Goal: Information Seeking & Learning: Learn about a topic

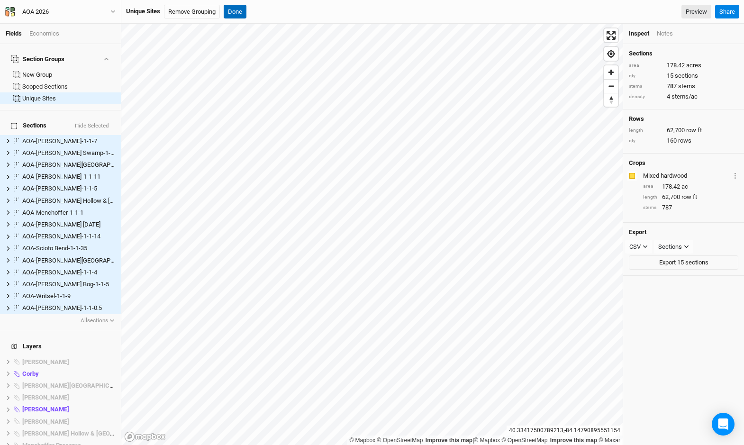
click at [238, 17] on button "Done" at bounding box center [235, 12] width 23 height 14
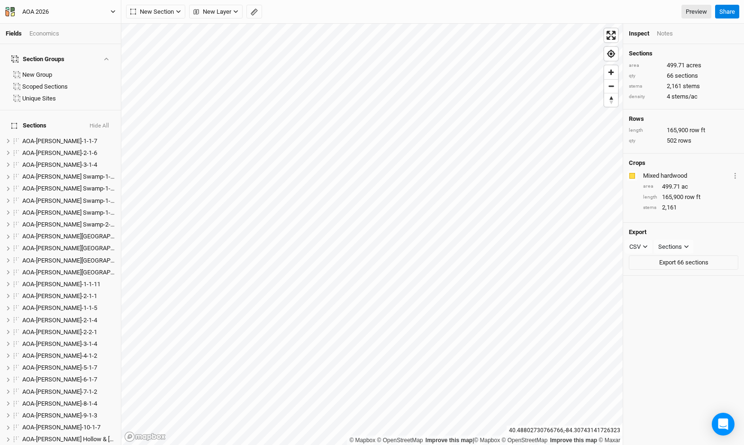
click at [98, 15] on button "AOA 2026" at bounding box center [60, 12] width 111 height 10
click at [98, 22] on button "Back" at bounding box center [78, 26] width 75 height 12
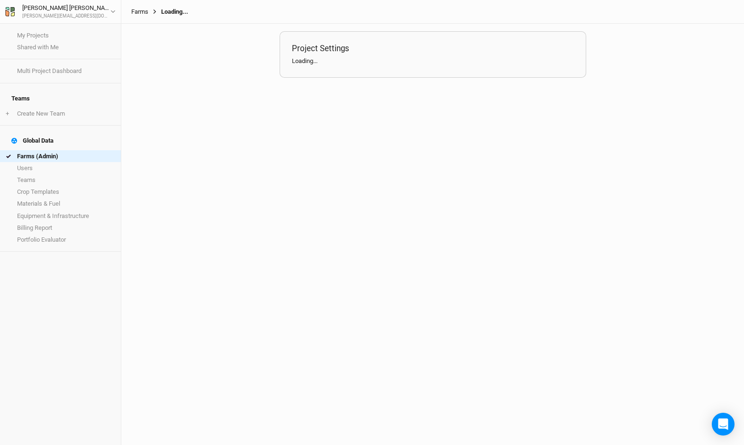
click at [140, 11] on link "Farms" at bounding box center [139, 12] width 17 height 8
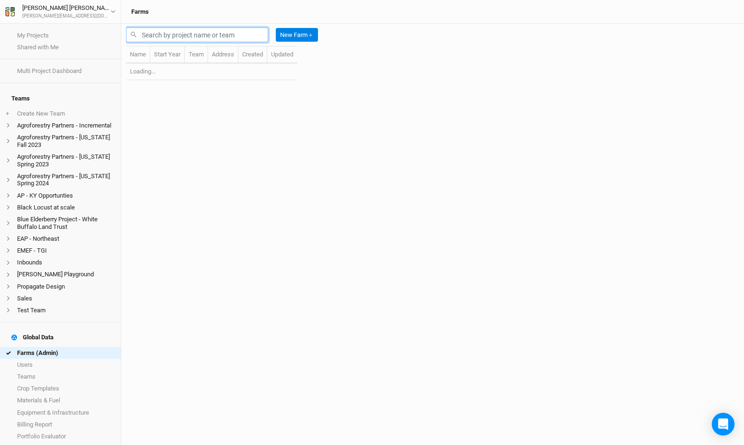
click at [168, 35] on input "text" at bounding box center [197, 34] width 142 height 15
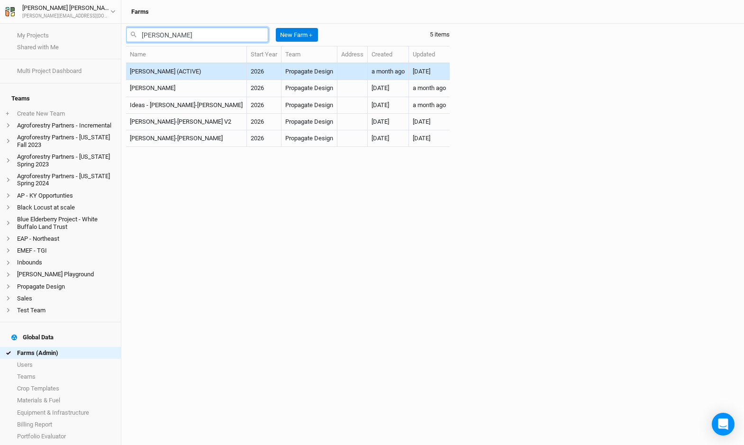
type input "[PERSON_NAME]"
click at [181, 71] on td "[PERSON_NAME] (ACTIVE)" at bounding box center [186, 72] width 121 height 17
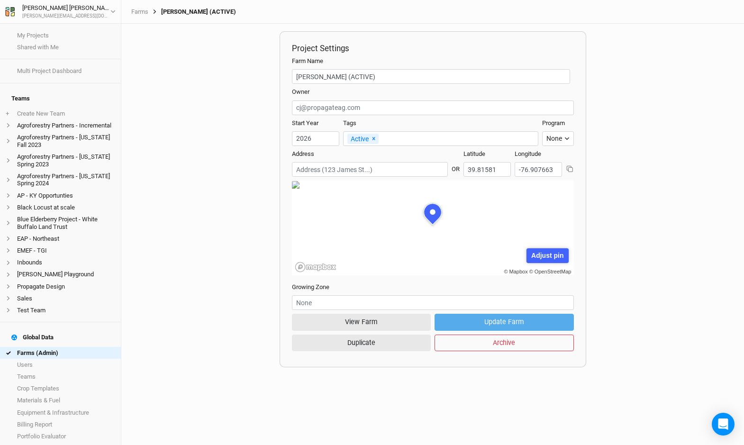
scroll to position [47, 141]
click at [373, 324] on button "View Farm" at bounding box center [361, 322] width 139 height 17
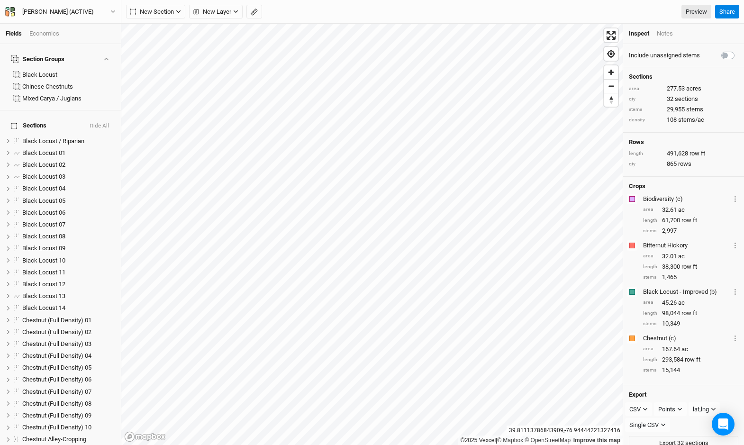
click at [46, 31] on div "Economics" at bounding box center [44, 33] width 30 height 9
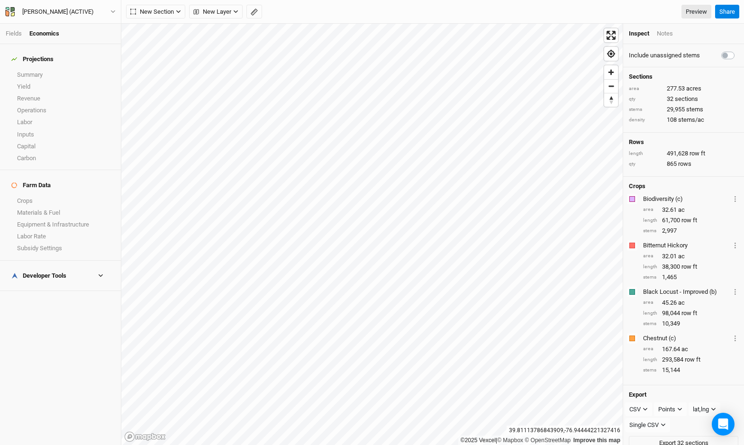
click at [103, 273] on icon at bounding box center [100, 275] width 5 height 5
click at [61, 297] on link "Operations Cost Basis" at bounding box center [60, 303] width 121 height 12
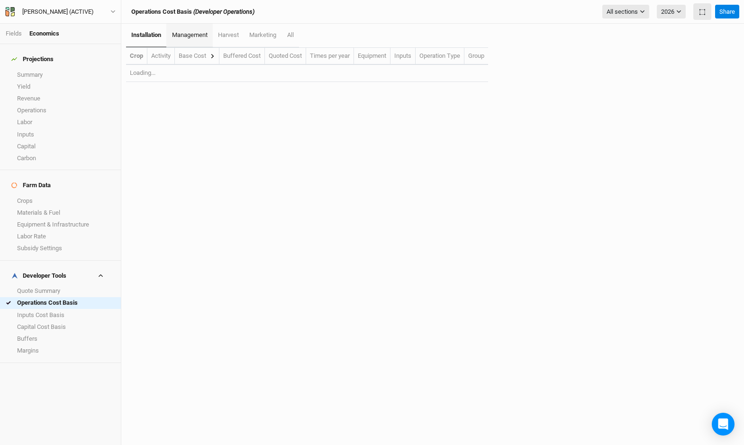
click at [183, 38] on span "management" at bounding box center [190, 34] width 36 height 7
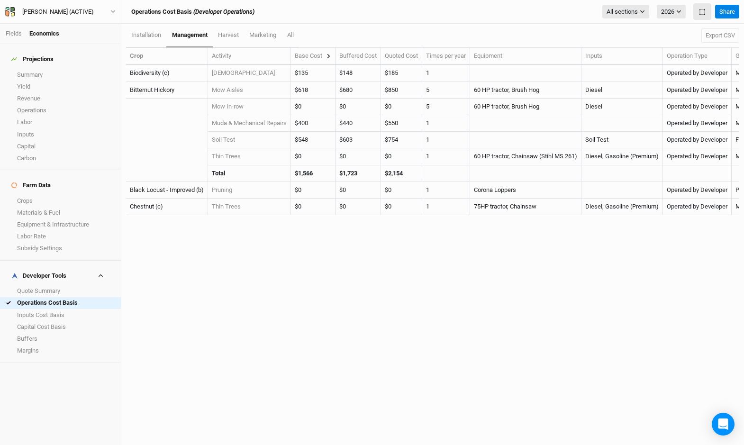
click at [331, 58] on icon at bounding box center [328, 56] width 5 height 5
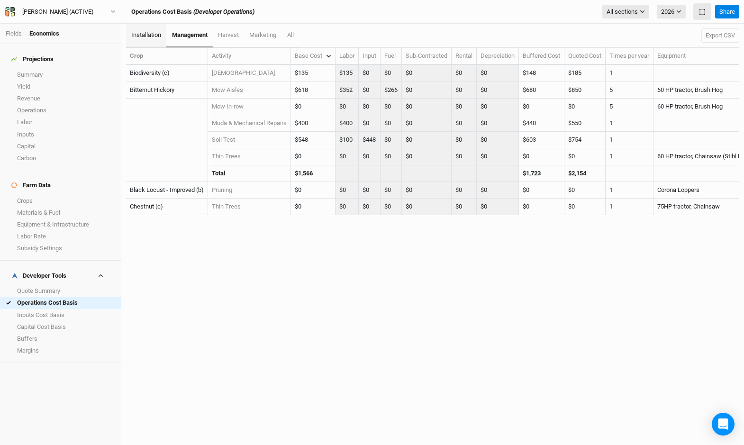
click at [146, 39] on link "installation" at bounding box center [146, 36] width 40 height 24
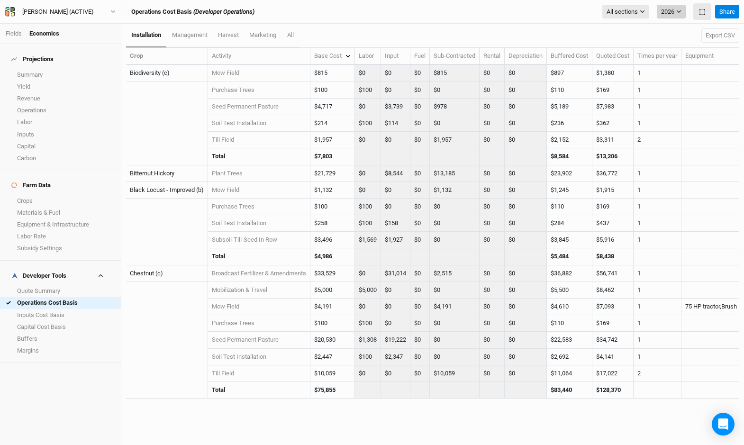
click at [665, 7] on button "2026" at bounding box center [671, 12] width 29 height 14
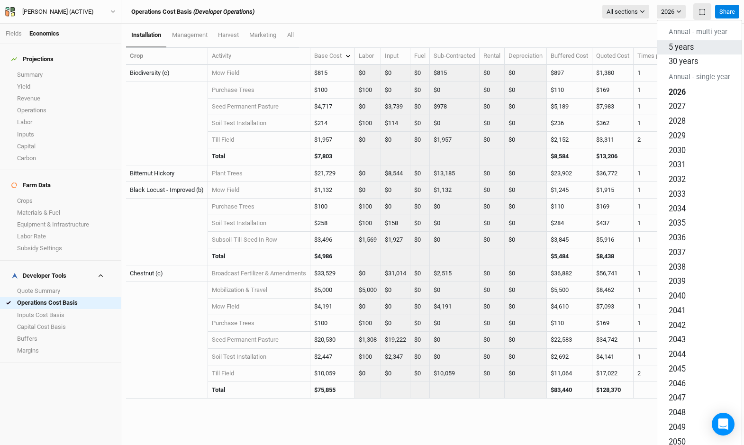
click at [680, 43] on span "5 years" at bounding box center [681, 46] width 25 height 9
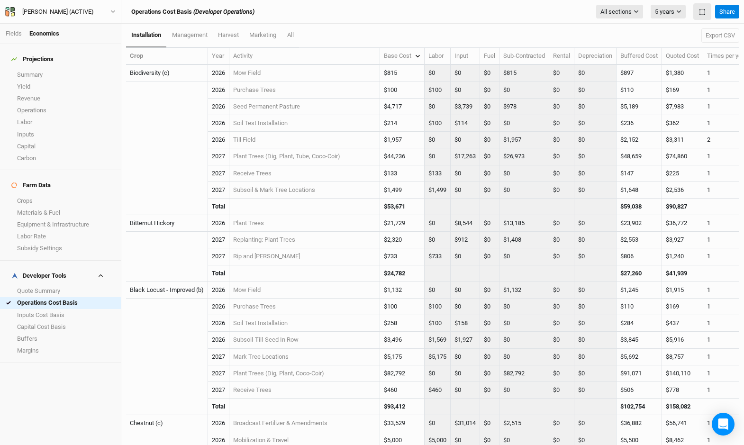
scroll to position [154, 0]
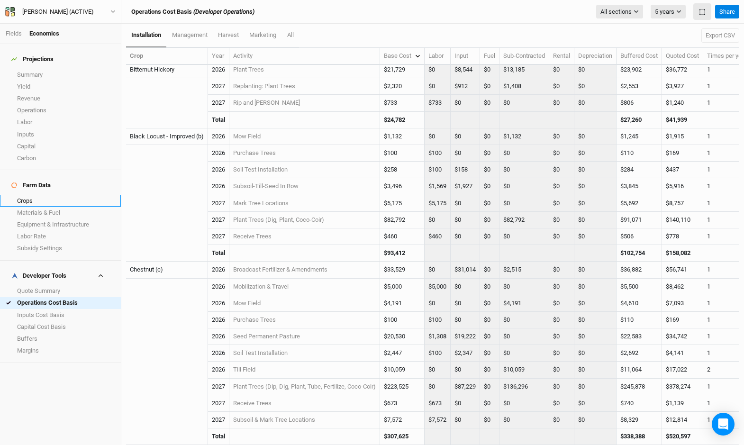
click at [56, 195] on link "Crops" at bounding box center [60, 201] width 121 height 12
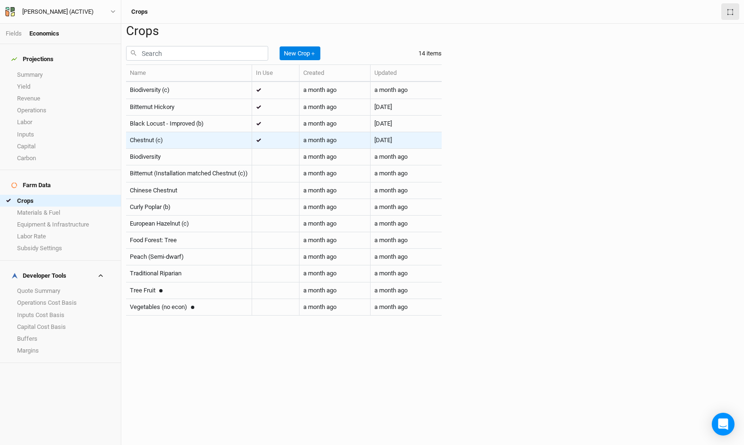
click at [193, 145] on div "Chestnut (c)" at bounding box center [189, 140] width 118 height 9
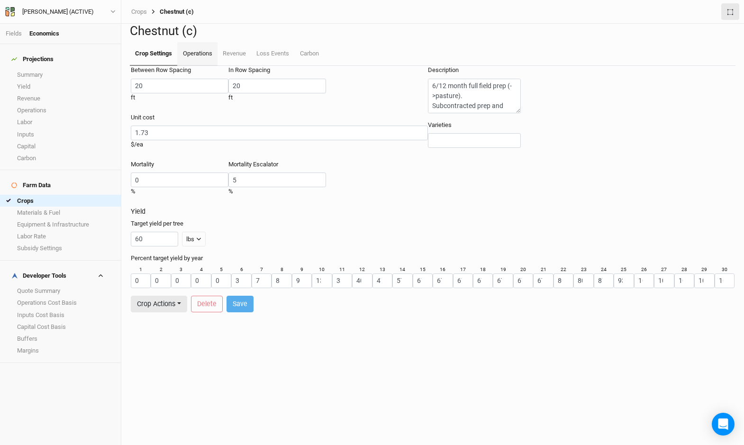
click at [200, 66] on link "Operations" at bounding box center [197, 54] width 40 height 24
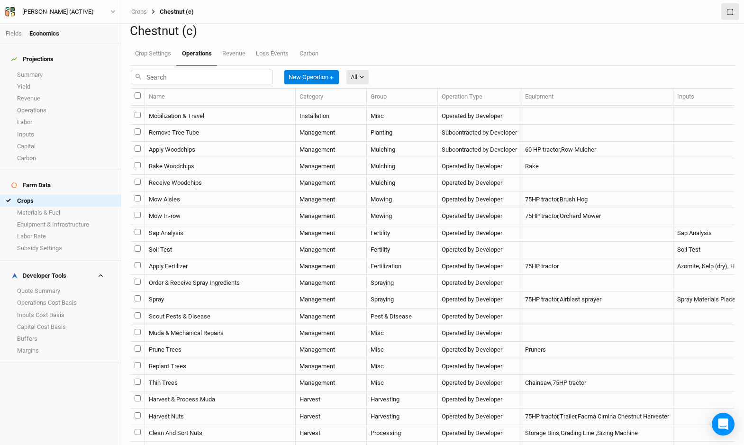
scroll to position [199, 0]
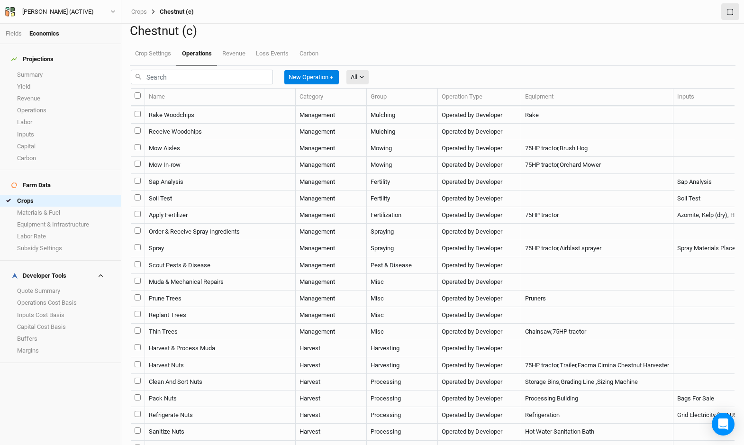
click at [266, 157] on td "Mow Aisles" at bounding box center [220, 148] width 151 height 17
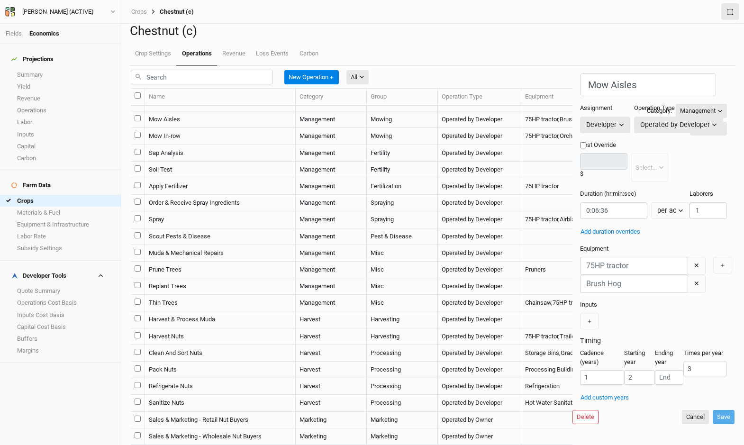
scroll to position [343, 0]
click at [228, 195] on td "Apply Fertilizer" at bounding box center [220, 186] width 151 height 17
type input "Apply Fertilizer"
type input "0:00:28"
type input "4"
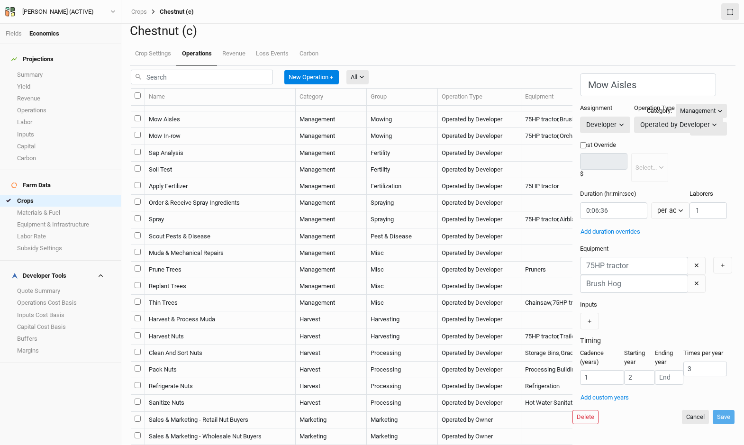
type input "9"
type input "1"
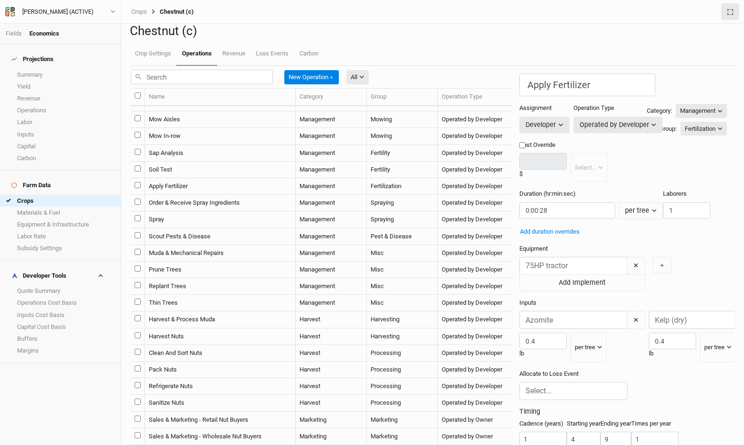
click at [233, 228] on td "Spray" at bounding box center [220, 219] width 151 height 17
type input "Spray"
type input "0:00:00.600"
type input "2"
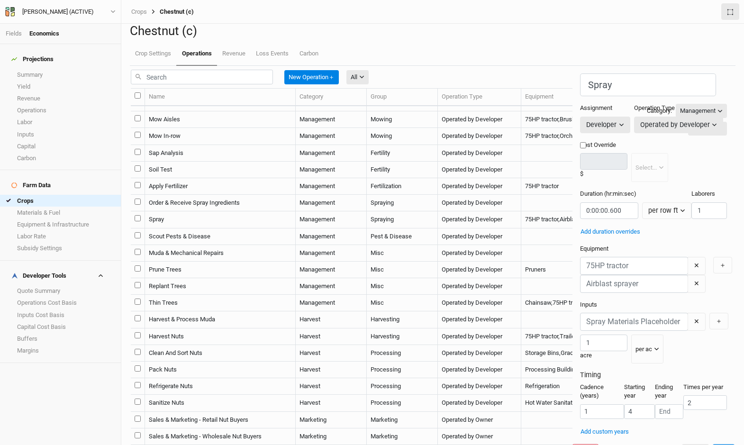
scroll to position [404, 0]
click at [237, 233] on td "Scout Pests & Disease" at bounding box center [220, 236] width 151 height 17
type input "Scout Pests & Disease"
type input "0:00:00.228"
type input "3"
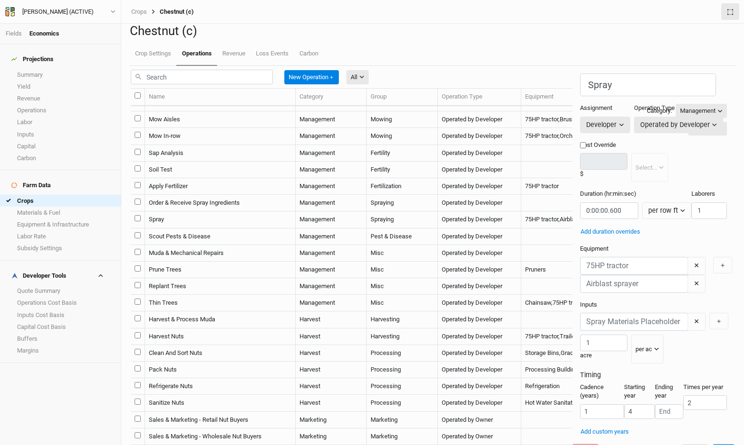
type input "9"
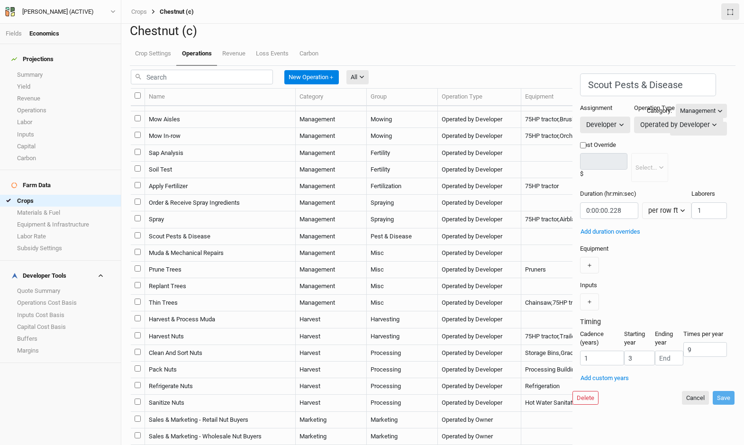
scroll to position [477, 0]
click at [218, 328] on td "Harvest Nuts" at bounding box center [220, 336] width 151 height 17
type input "Harvest Nuts"
type input "0:25:51.725"
type input "9"
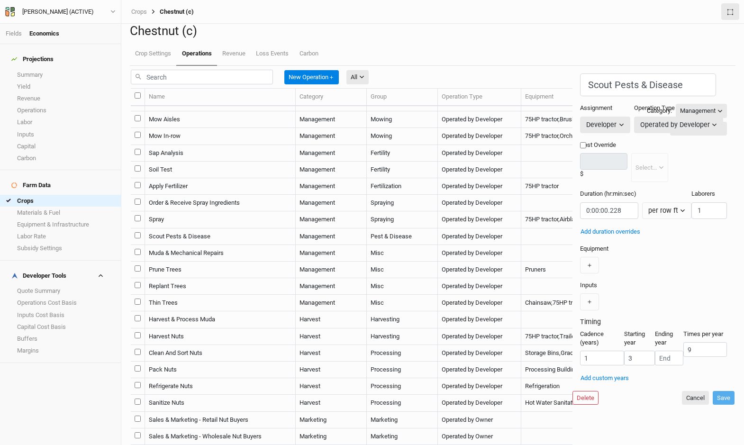
type input "8"
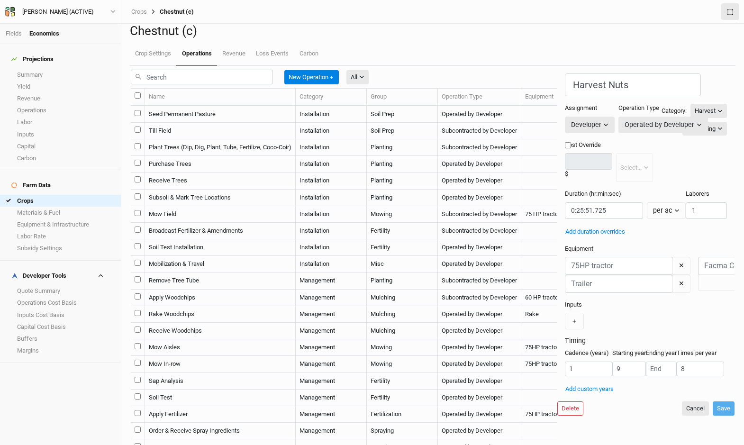
click at [217, 139] on td "Till Field" at bounding box center [220, 131] width 151 height 17
type input "Till Field"
type input "30"
type input "0:30:56.250"
type input "1"
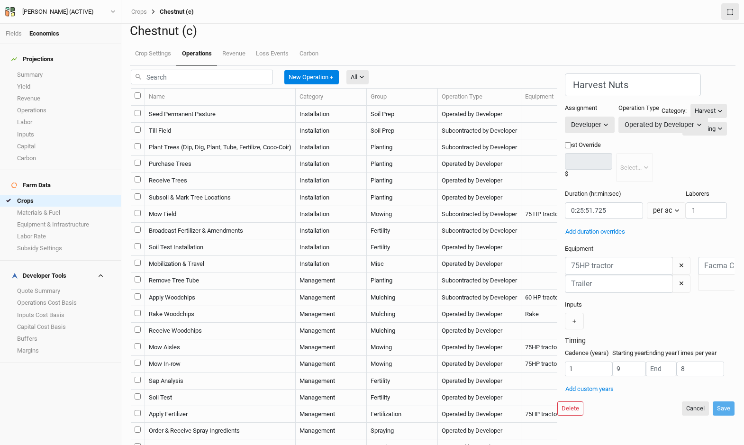
type input "1"
type input "2"
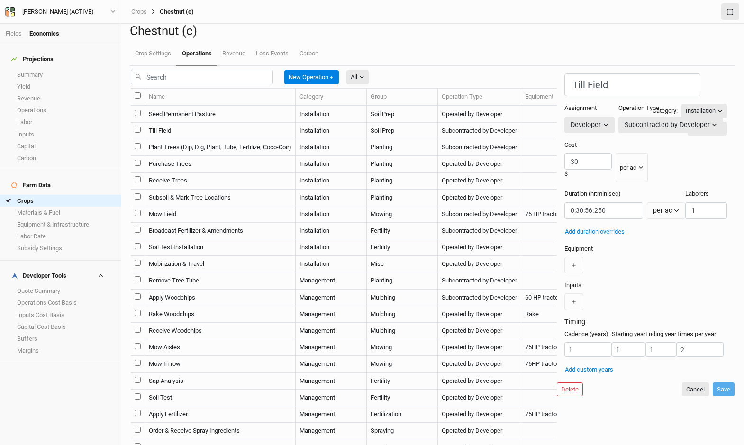
click at [217, 156] on td "Plant Trees (Dip, Dig, Plant, Tube, Fertilize, Coco-Coir)" at bounding box center [220, 147] width 151 height 17
type input "Plant Trees (Dip, Dig, Plant, Tube, Fertilize, Coco-Coir)"
type input "9"
type input "0:06:13"
type input "1"
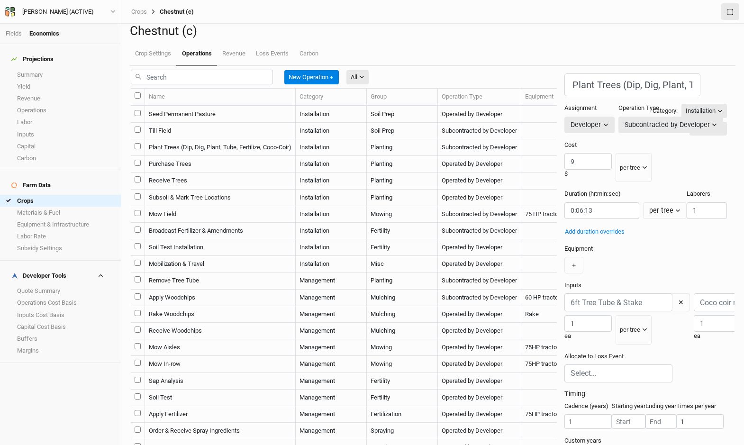
click at [222, 123] on td "Seed Permanent Pasture" at bounding box center [220, 114] width 151 height 17
type input "Seed Permanent Pasture"
type input "0:23:24"
type input "1"
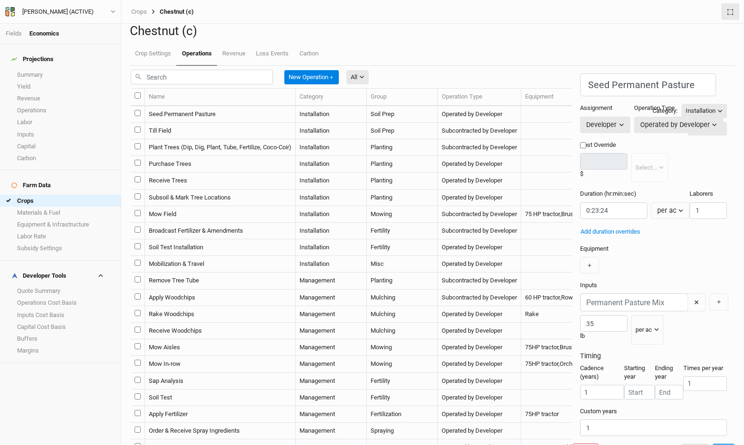
click at [226, 189] on td "Receive Trees" at bounding box center [220, 181] width 151 height 17
type input "Receive Trees"
type input "0:00:08"
type input "2"
click at [227, 206] on td "Subsoil & Mark Tree Locations" at bounding box center [220, 198] width 151 height 17
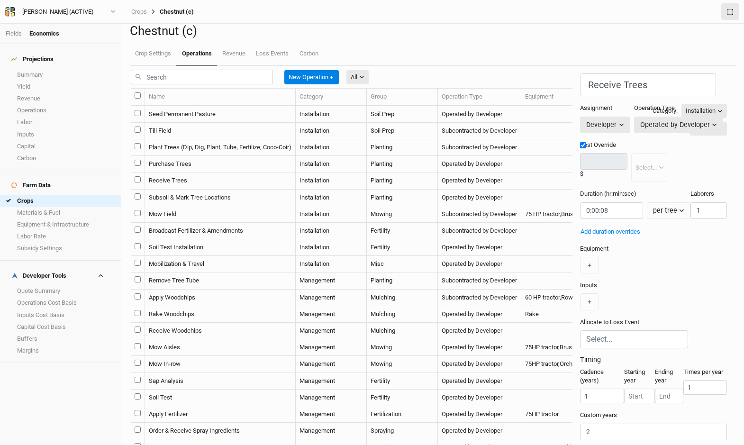
type input "Subsoil & Mark Tree Locations"
type input "0.50"
type input "0:00:02.728"
type input "2"
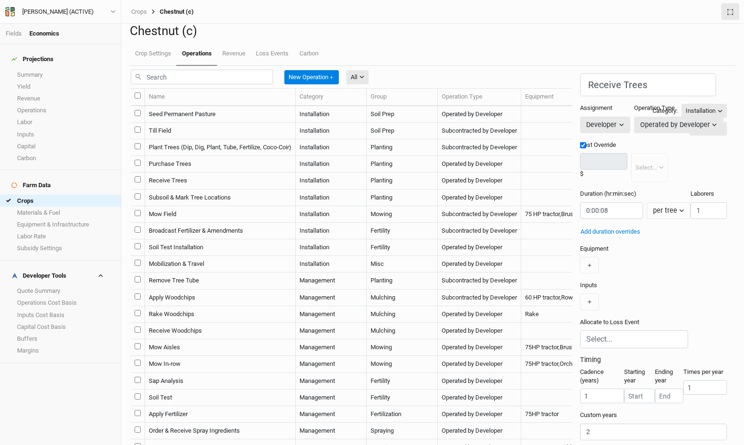
checkbox input "true"
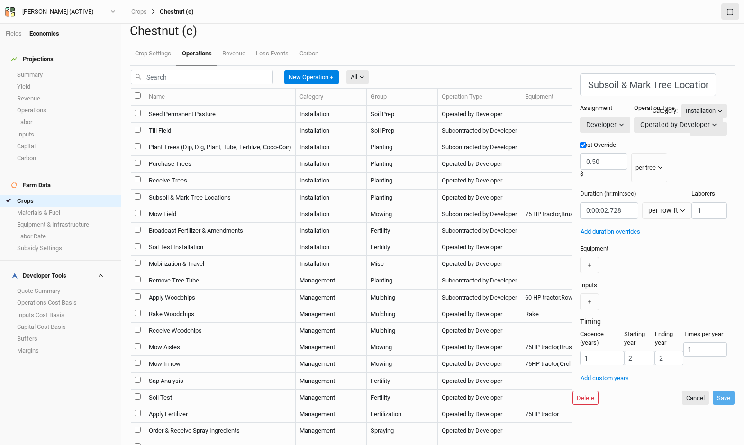
click at [227, 223] on td "Mow Field" at bounding box center [220, 214] width 151 height 17
type input "Mow Field"
type input "25"
type input "0:12:22.500"
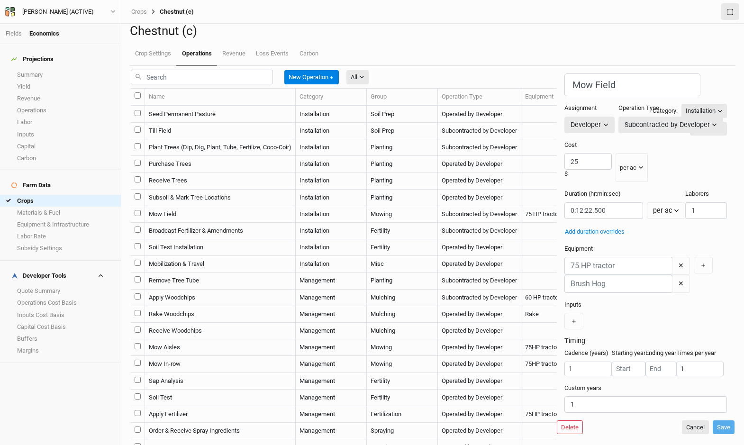
click at [234, 239] on td "Broadcast Fertilizer & Amendments" at bounding box center [220, 231] width 151 height 17
type input "Broadcast Fertilizer & Amendments"
type input "15"
type input "0:10:00"
type input "1"
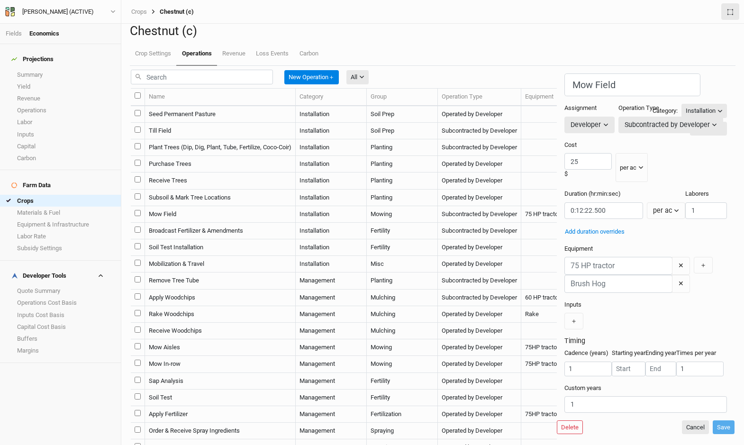
type input "1"
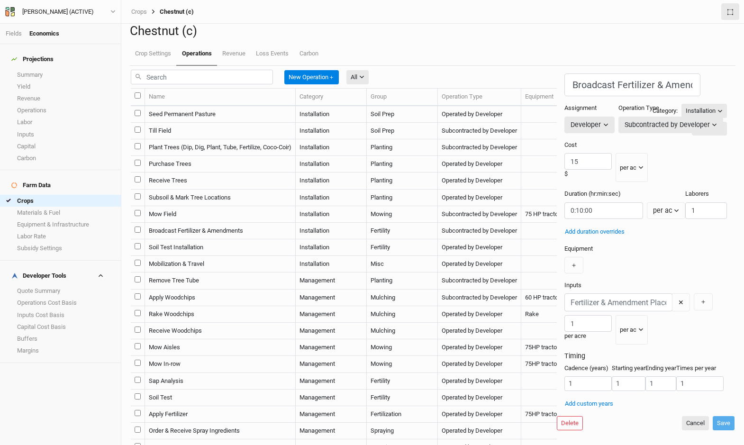
click at [232, 223] on td "Mow Field" at bounding box center [220, 214] width 151 height 17
type input "Mow Field"
type input "25"
type input "0:12:22.500"
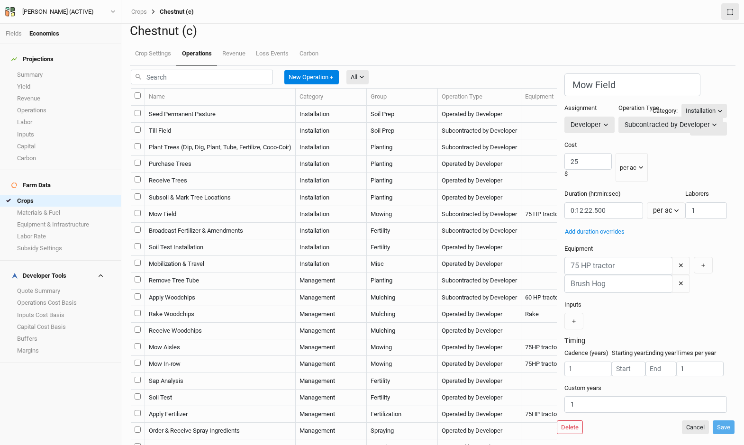
click at [244, 206] on td "Subsoil & Mark Tree Locations" at bounding box center [220, 198] width 151 height 17
type input "Subsoil & Mark Tree Locations"
type input "0.50"
type input "0:00:02.728"
type input "2"
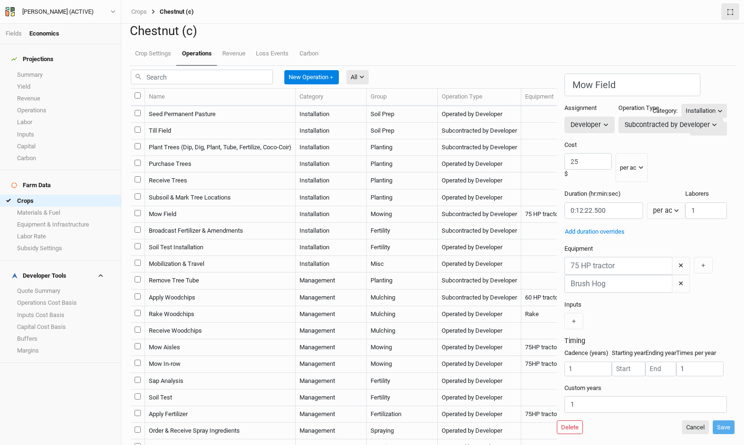
type input "2"
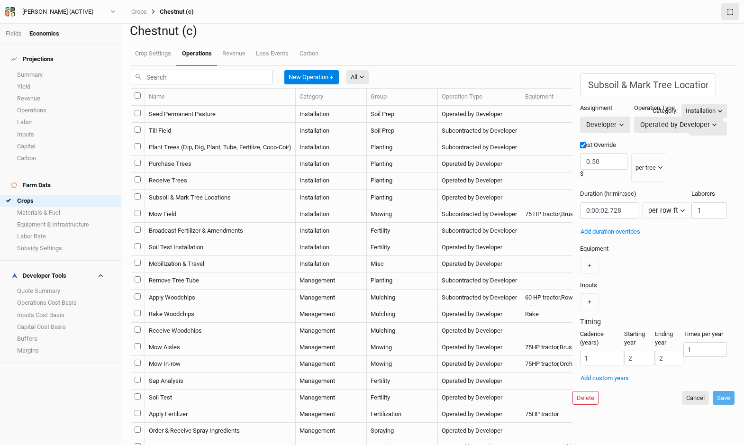
click at [247, 206] on td "Subsoil & Mark Tree Locations" at bounding box center [220, 198] width 151 height 17
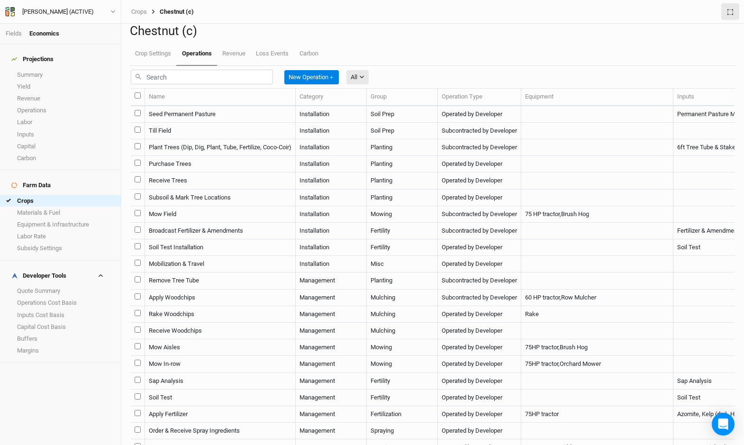
click at [285, 123] on td "Seed Permanent Pasture" at bounding box center [220, 114] width 151 height 17
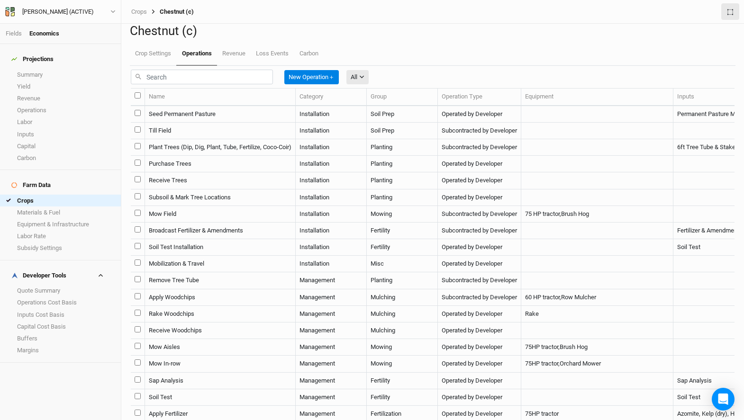
click at [216, 139] on td "Till Field" at bounding box center [220, 131] width 151 height 17
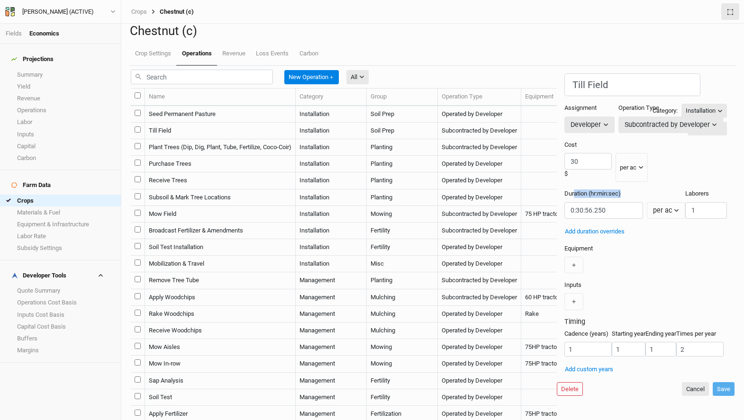
drag, startPoint x: 454, startPoint y: 197, endPoint x: 493, endPoint y: 216, distance: 43.7
click at [564, 216] on div "Duration (hr:min:sec) per ac per ac per tree per row ft per lbs per event" at bounding box center [624, 204] width 121 height 29
click at [564, 133] on div "Assignment Developer Owner Developer" at bounding box center [591, 118] width 54 height 29
click at [564, 133] on button "Developer" at bounding box center [589, 125] width 50 height 17
click at [592, 105] on div "Till Field Category: Installation Installation Management Harvest Marketing Gro…" at bounding box center [645, 223] width 163 height 301
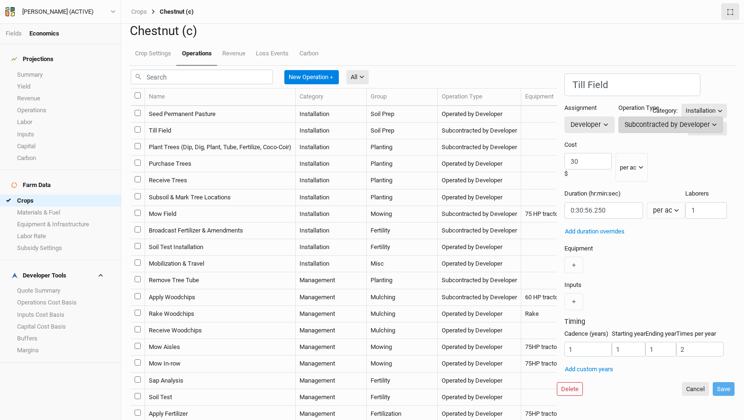
click at [625, 130] on div "Subcontracted by Developer" at bounding box center [667, 125] width 85 height 10
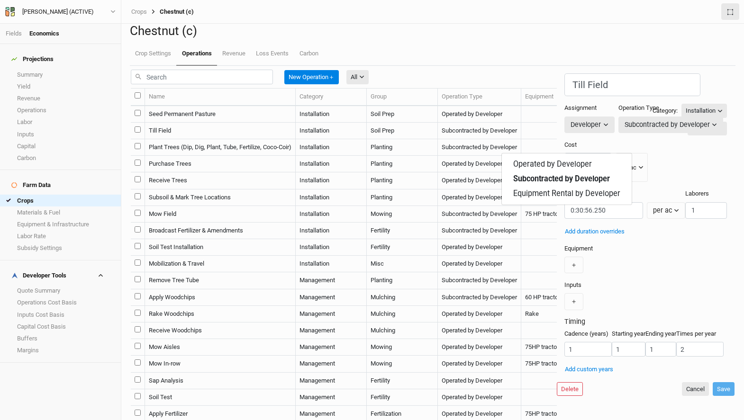
click at [637, 209] on div "Duration (hr:min:sec) per ac per ac per tree per row ft per lbs per event Labor…" at bounding box center [645, 208] width 163 height 37
click at [685, 397] on button "Cancel" at bounding box center [695, 389] width 27 height 14
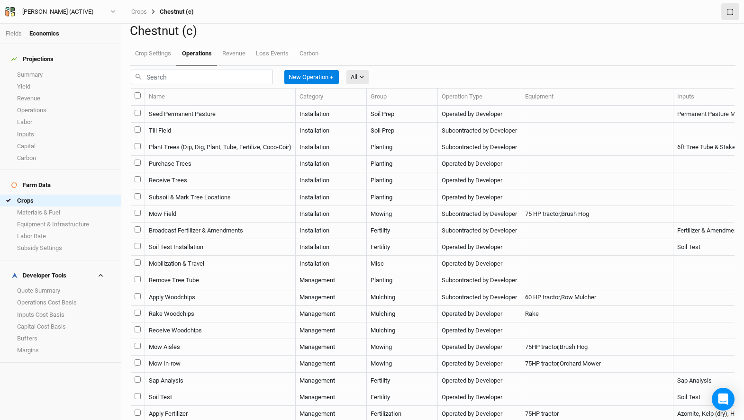
click at [218, 156] on td "Plant Trees (Dip, Dig, Plant, Tube, Fertilize, Coco-Coir)" at bounding box center [220, 147] width 151 height 17
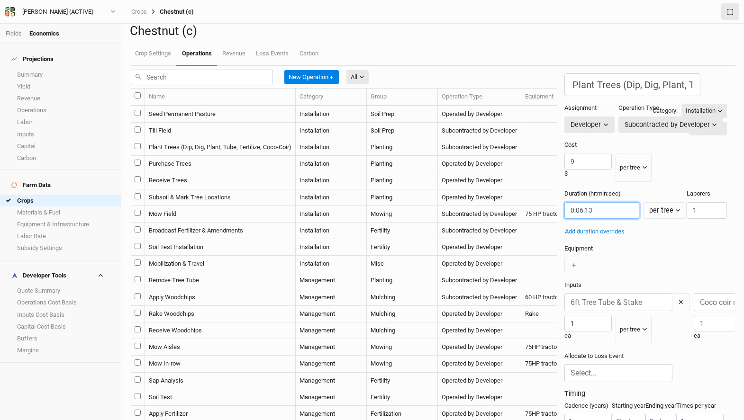
drag, startPoint x: 482, startPoint y: 219, endPoint x: 453, endPoint y: 218, distance: 28.9
click at [564, 218] on input "string" at bounding box center [601, 210] width 74 height 17
click at [564, 227] on div "Duration (hr:min:sec) per tree per ac per tree per row ft per lbs per event Lab…" at bounding box center [645, 208] width 163 height 37
click at [616, 182] on button "per tree" at bounding box center [634, 167] width 36 height 29
click at [627, 273] on div "＋" at bounding box center [645, 265] width 163 height 17
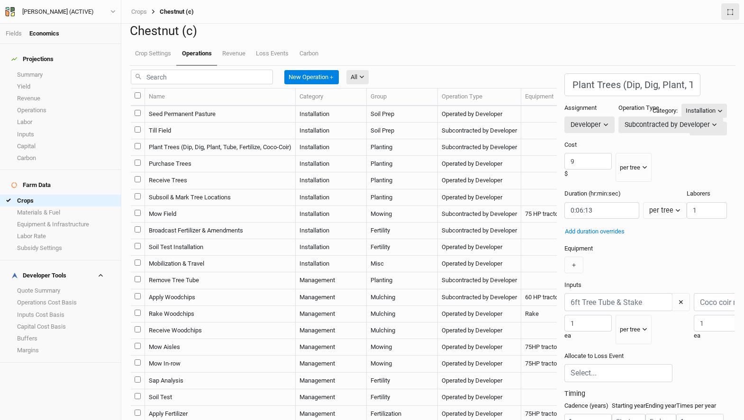
scroll to position [87, 0]
click at [564, 293] on input "text" at bounding box center [618, 302] width 108 height 18
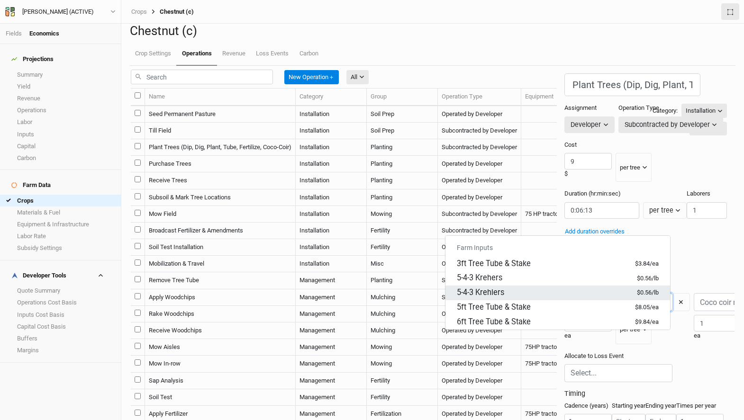
scroll to position [39, 0]
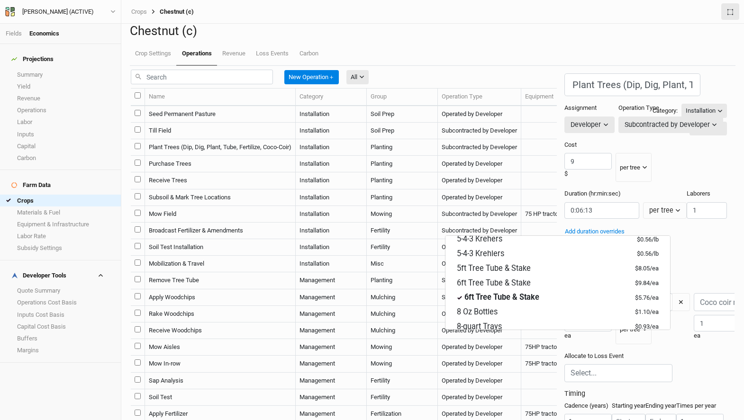
click at [618, 352] on div "Allocate to Loss Event" at bounding box center [645, 371] width 163 height 38
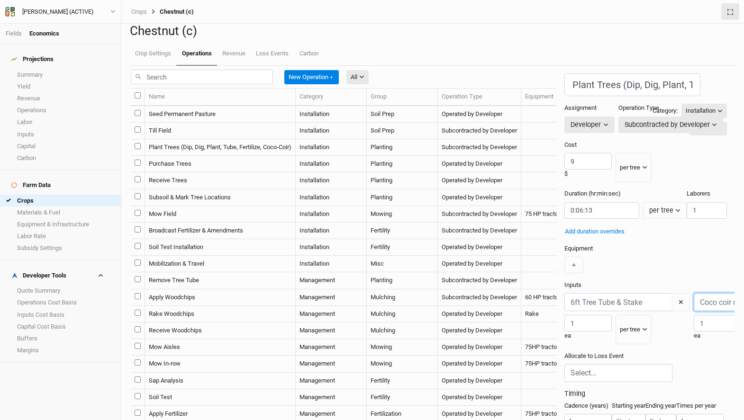
click at [694, 293] on input "text" at bounding box center [748, 302] width 108 height 18
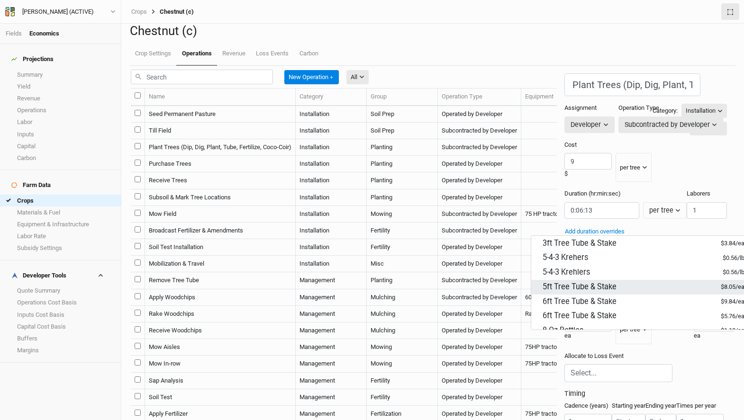
scroll to position [25, 0]
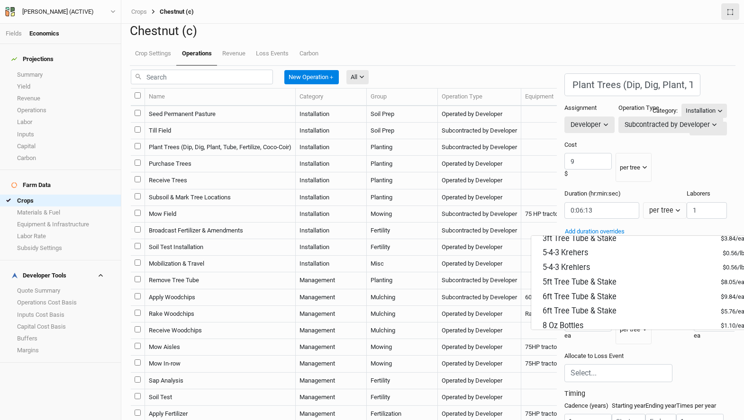
click at [636, 245] on div "Equipment ＋" at bounding box center [645, 259] width 163 height 29
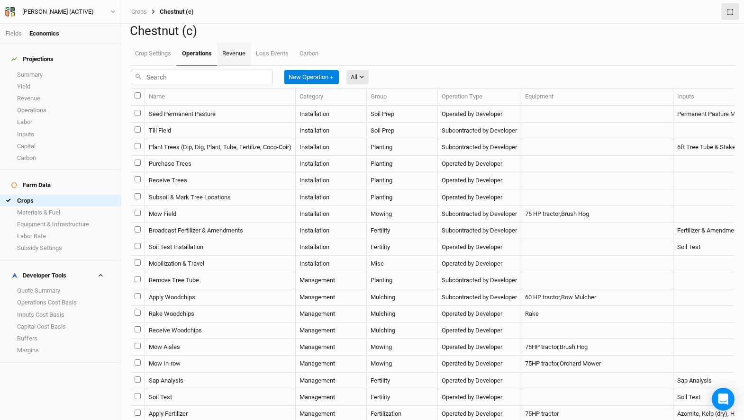
click at [237, 66] on link "Revenue" at bounding box center [234, 54] width 34 height 24
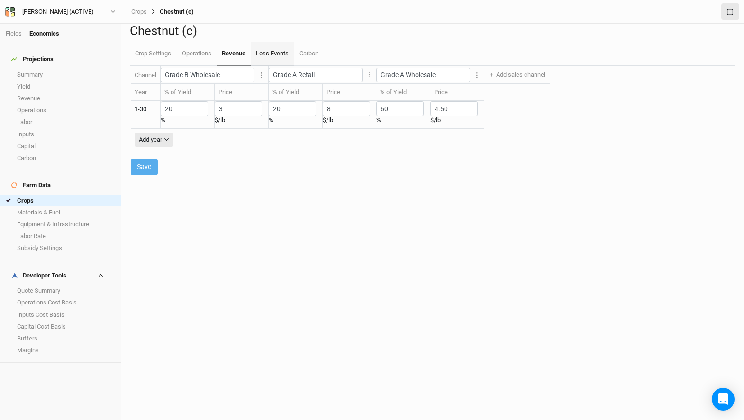
click at [272, 66] on link "Loss Events" at bounding box center [272, 54] width 43 height 24
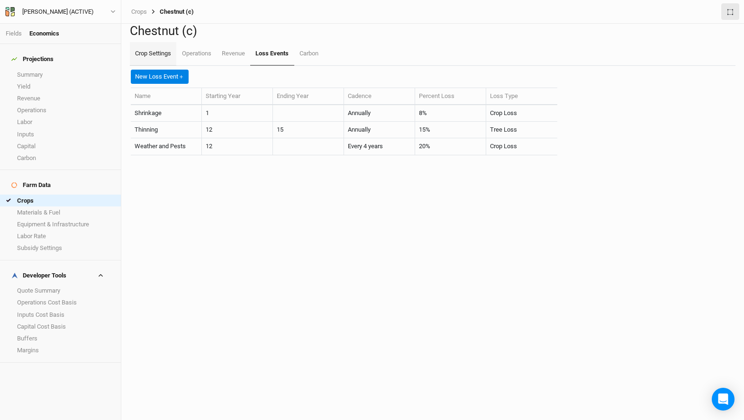
click at [160, 66] on link "Crop Settings" at bounding box center [153, 54] width 46 height 24
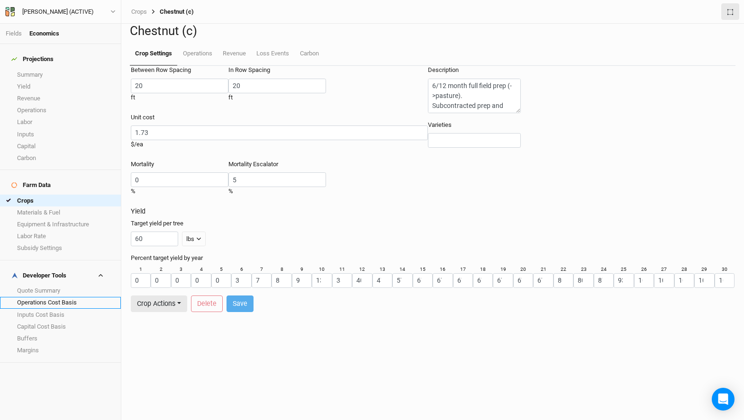
click at [73, 297] on link "Operations Cost Basis" at bounding box center [60, 303] width 121 height 12
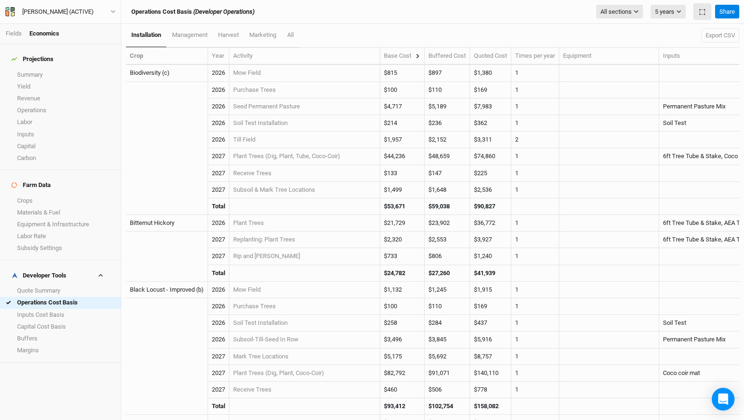
click at [420, 56] on icon at bounding box center [417, 56] width 5 height 5
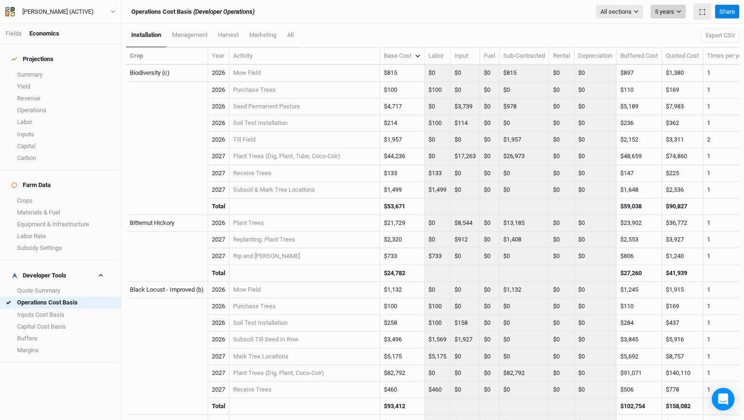
click at [676, 12] on button "5 years" at bounding box center [668, 12] width 35 height 14
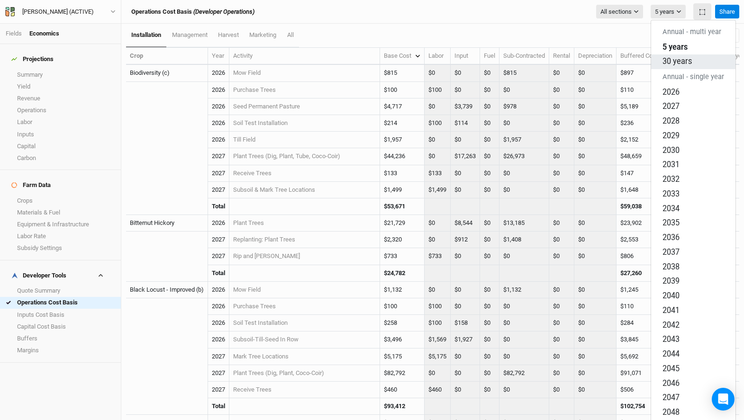
click at [669, 57] on span "30 years" at bounding box center [677, 61] width 29 height 9
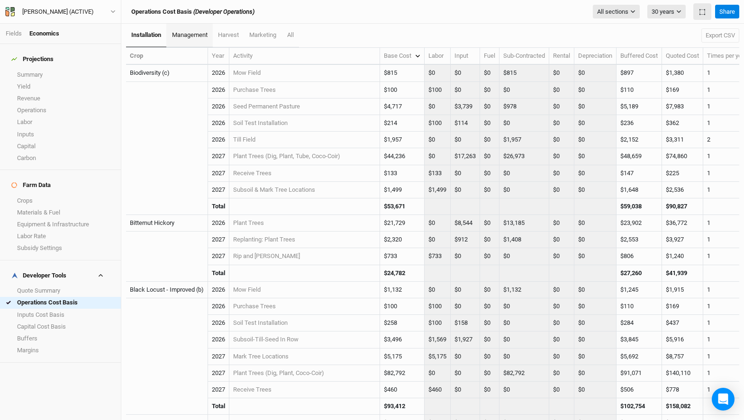
click at [196, 35] on span "management" at bounding box center [190, 34] width 36 height 7
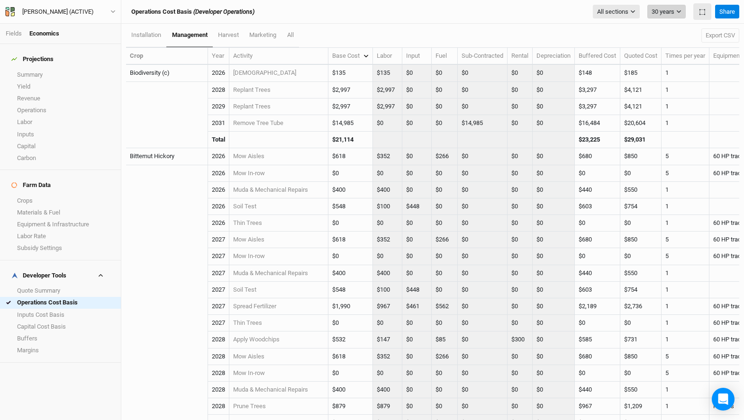
click at [652, 14] on button "30 years" at bounding box center [666, 12] width 38 height 14
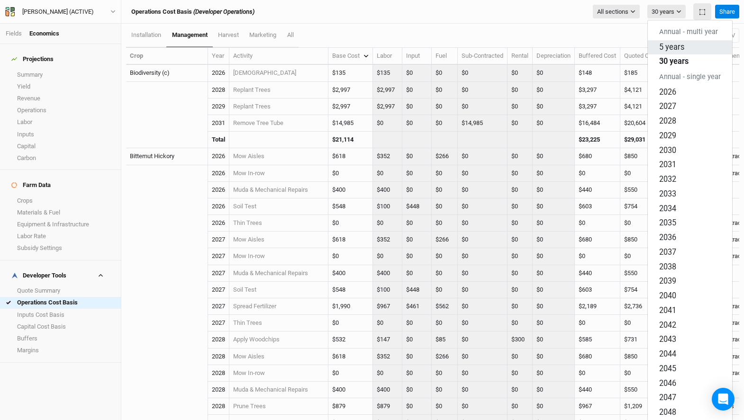
click at [663, 42] on span "5 years" at bounding box center [671, 46] width 25 height 9
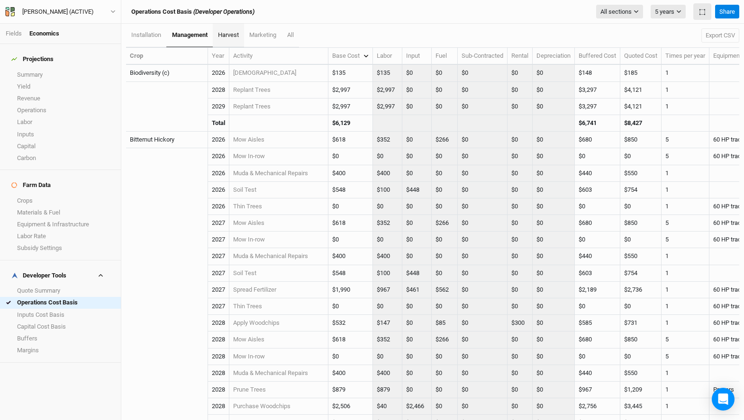
click at [233, 42] on link "harvest" at bounding box center [228, 36] width 31 height 24
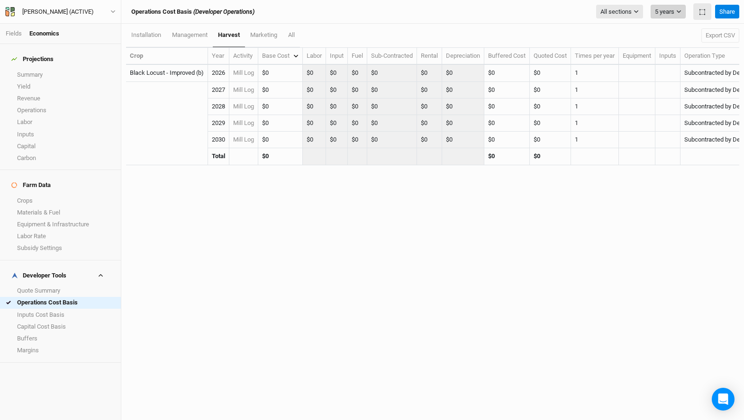
click at [672, 13] on button "5 years" at bounding box center [668, 12] width 35 height 14
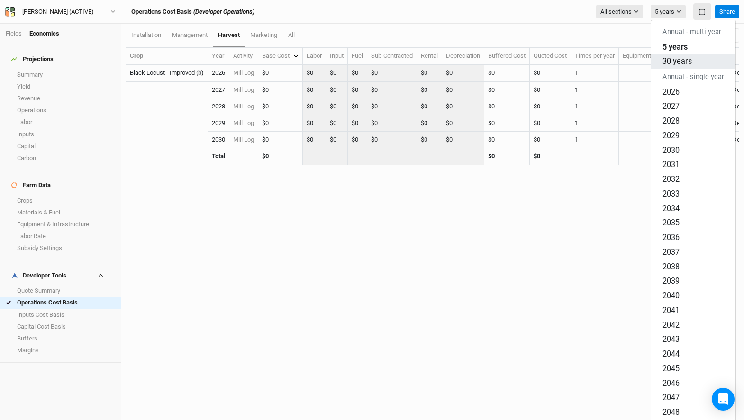
click at [678, 57] on span "30 years" at bounding box center [677, 61] width 29 height 9
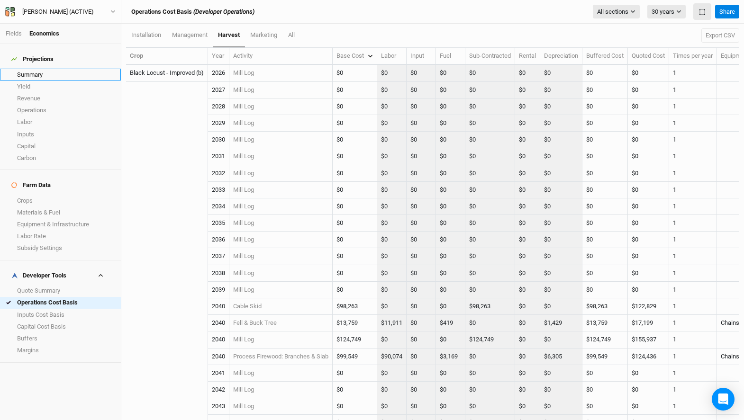
click at [23, 69] on link "Summary" at bounding box center [60, 75] width 121 height 12
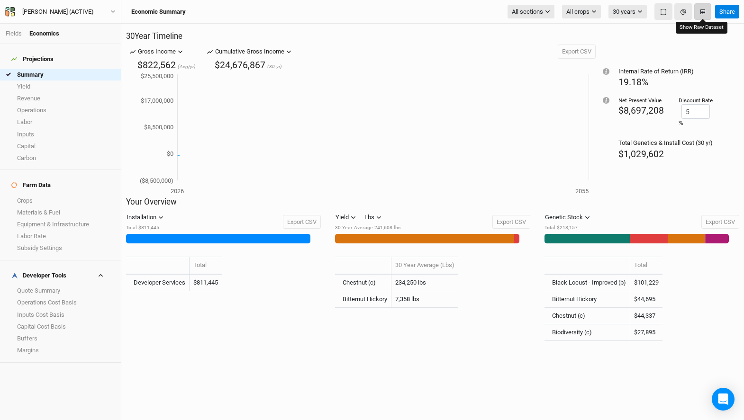
click at [705, 12] on icon "button" at bounding box center [702, 11] width 5 height 5
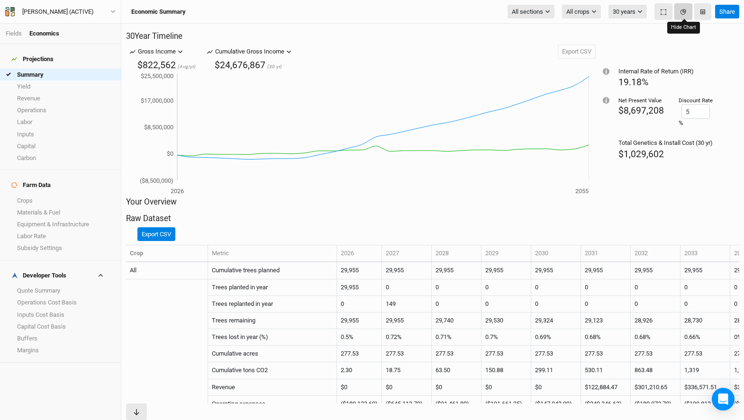
click at [688, 11] on button "button" at bounding box center [683, 11] width 18 height 17
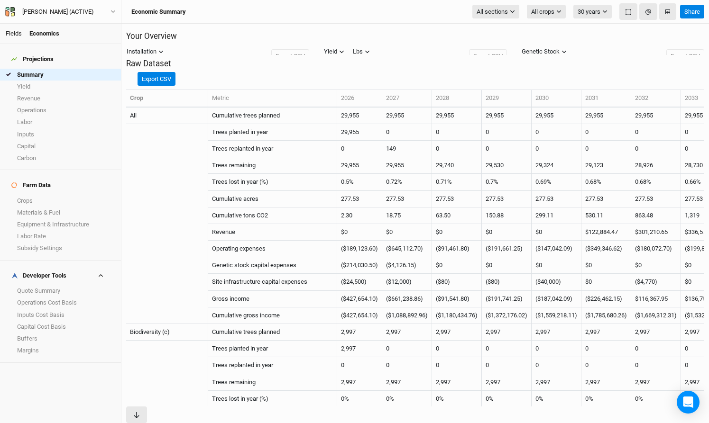
click at [15, 36] on link "Fields" at bounding box center [14, 33] width 16 height 7
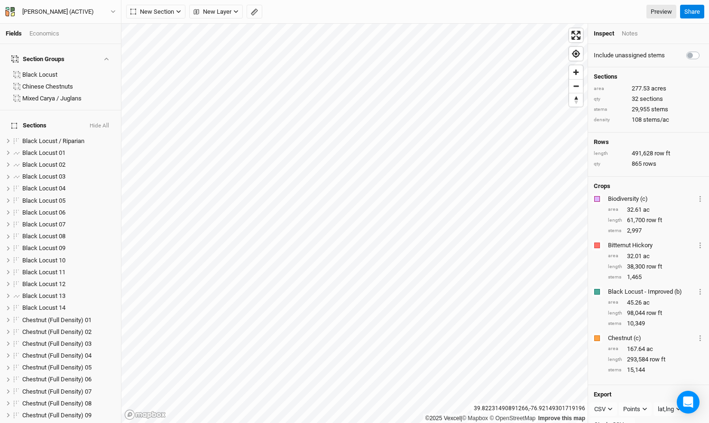
click at [64, 38] on div "Fields Economics" at bounding box center [60, 34] width 121 height 20
click at [48, 32] on div "Economics" at bounding box center [44, 33] width 30 height 9
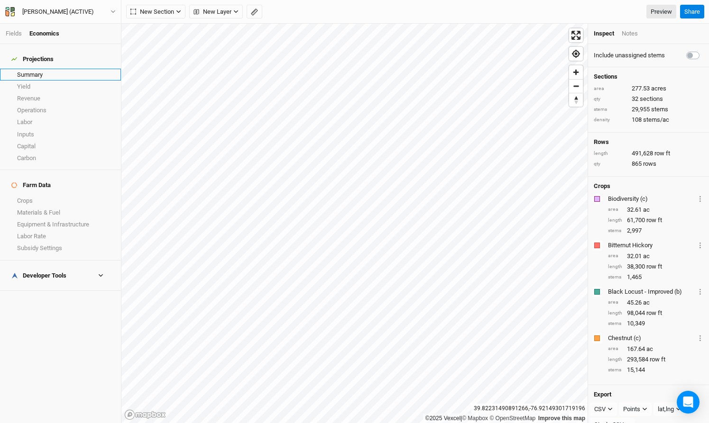
click at [35, 69] on link "Summary" at bounding box center [60, 75] width 121 height 12
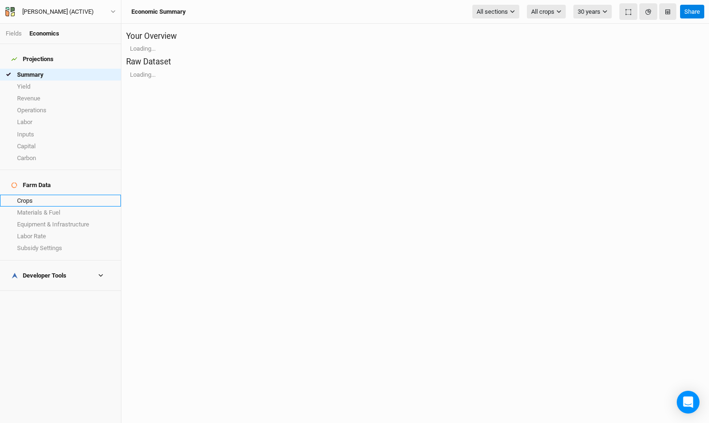
click at [48, 195] on link "Crops" at bounding box center [60, 201] width 121 height 12
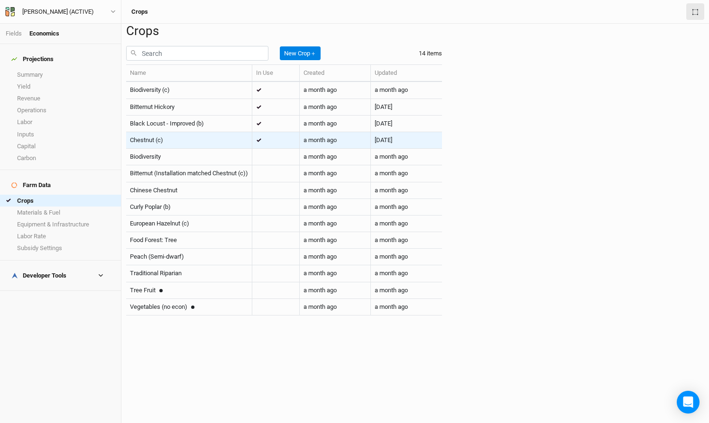
click at [187, 149] on td "Chestnut (c)" at bounding box center [189, 140] width 126 height 17
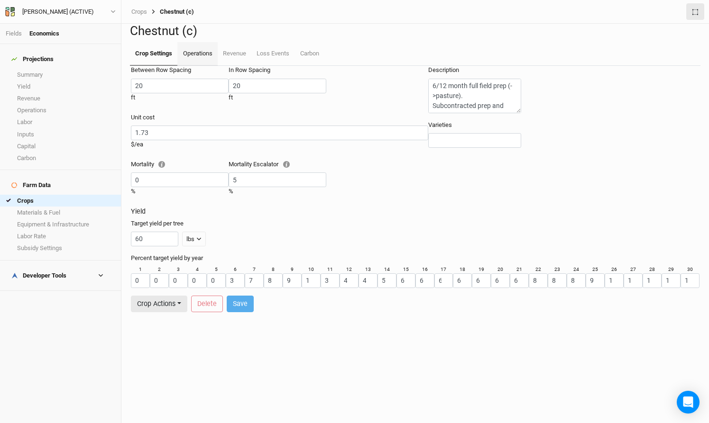
click at [207, 66] on link "Operations" at bounding box center [197, 54] width 40 height 24
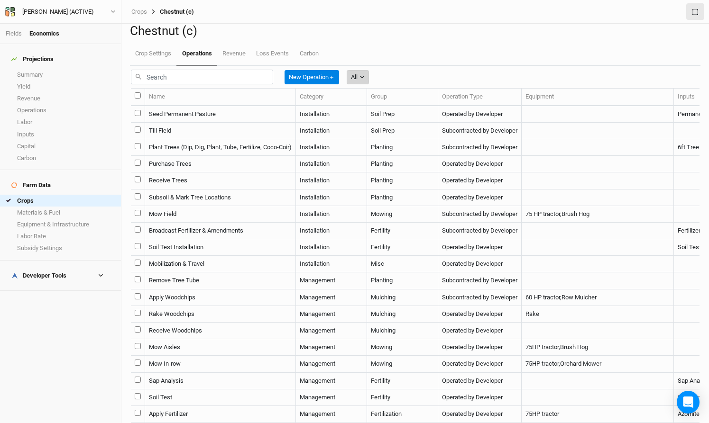
click at [357, 82] on div "All" at bounding box center [354, 77] width 7 height 9
click at [391, 177] on span "Management" at bounding box center [386, 178] width 45 height 11
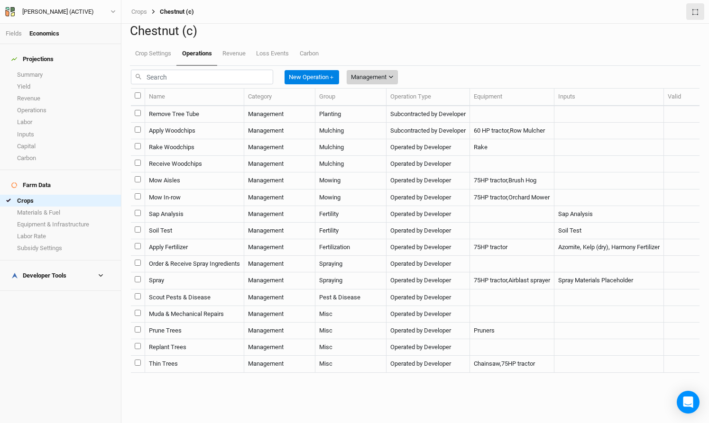
click at [354, 84] on button "Management" at bounding box center [371, 77] width 51 height 14
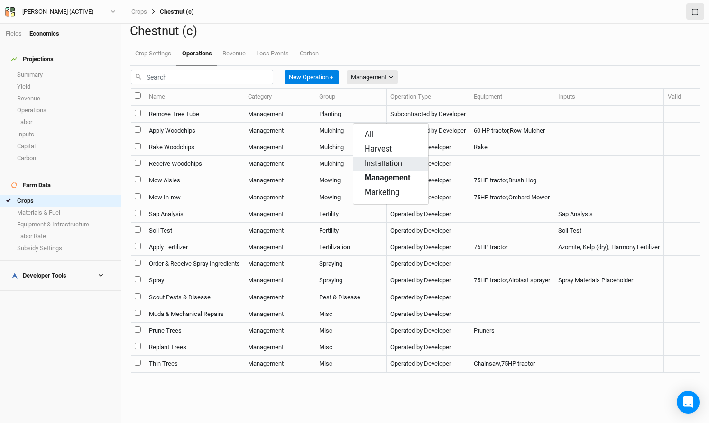
click at [374, 162] on span "Installation" at bounding box center [382, 164] width 37 height 11
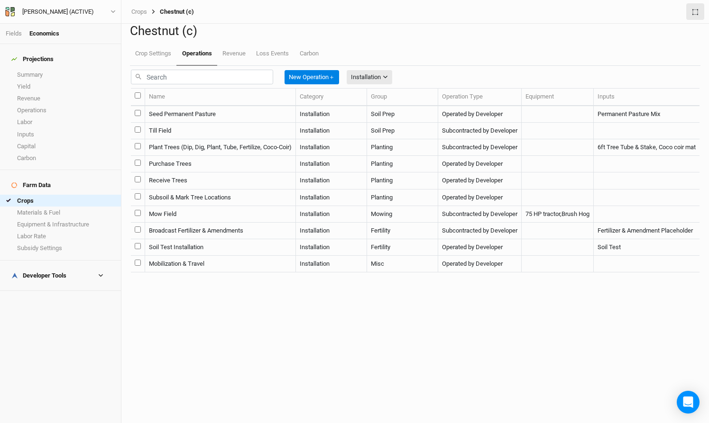
click at [216, 123] on td "Seed Permanent Pasture" at bounding box center [220, 114] width 151 height 17
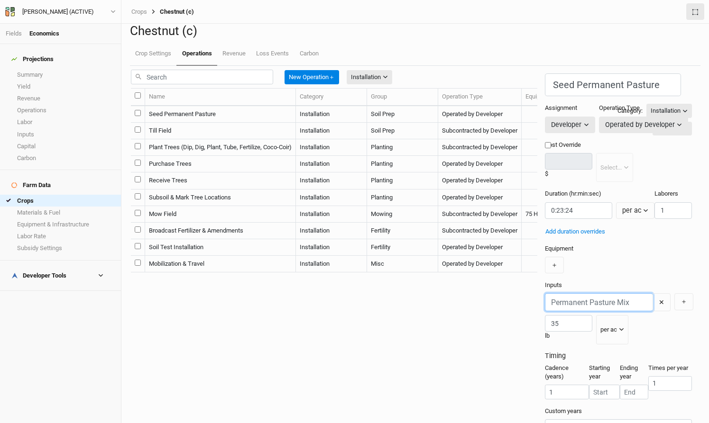
click at [545, 309] on input "text" at bounding box center [599, 302] width 108 height 18
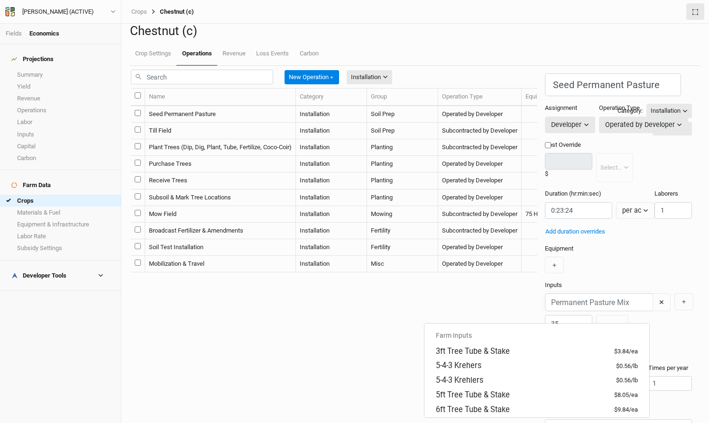
click at [545, 287] on div "Seed Permanent Pasture Category: Installation Installation Management Harvest M…" at bounding box center [618, 254] width 147 height 363
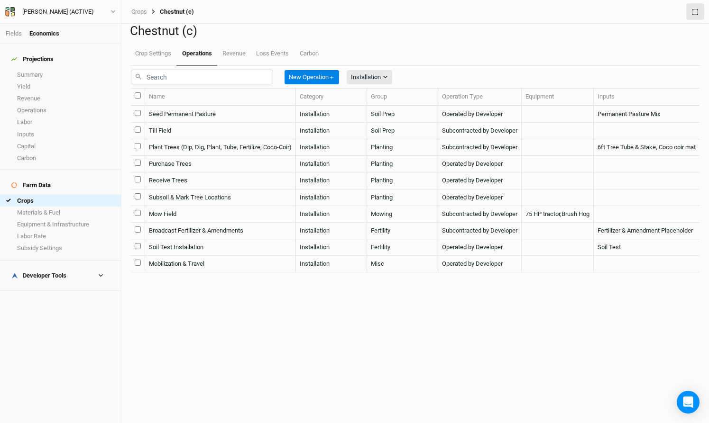
click at [296, 139] on td "Till Field" at bounding box center [220, 131] width 151 height 17
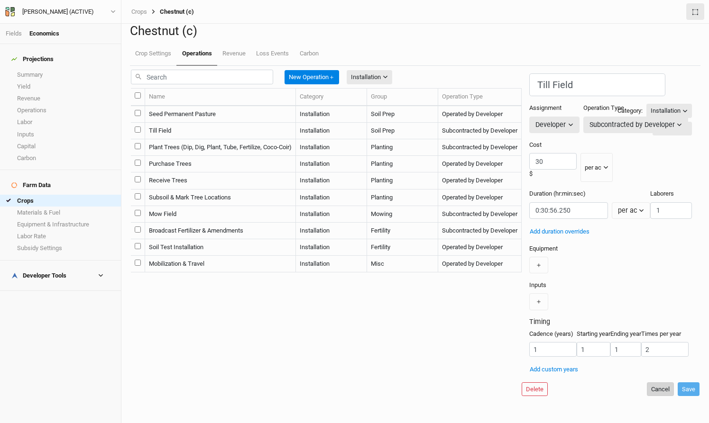
click at [648, 382] on button "Cancel" at bounding box center [659, 389] width 27 height 14
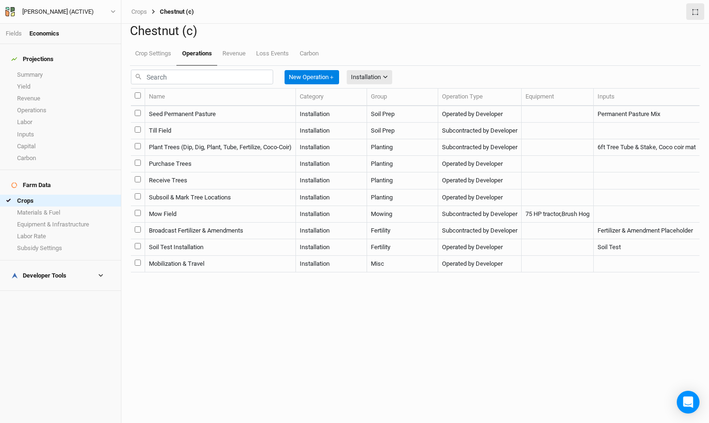
click at [248, 173] on td "Purchase Trees" at bounding box center [220, 164] width 151 height 17
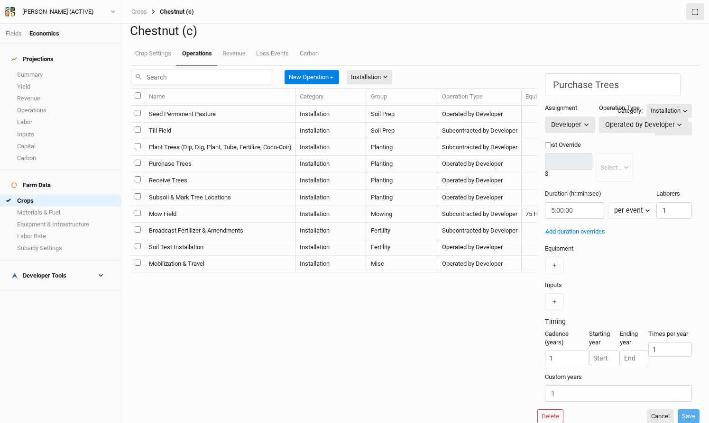
scroll to position [33, 0]
click at [646, 409] on button "Cancel" at bounding box center [659, 416] width 27 height 14
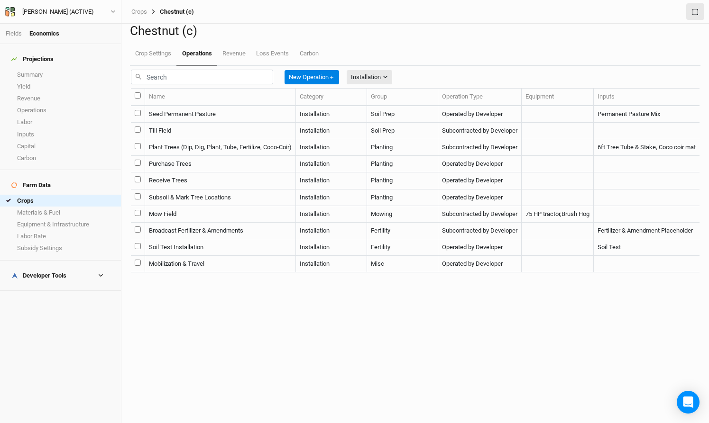
click at [224, 206] on td "Subsoil & Mark Tree Locations" at bounding box center [220, 198] width 151 height 17
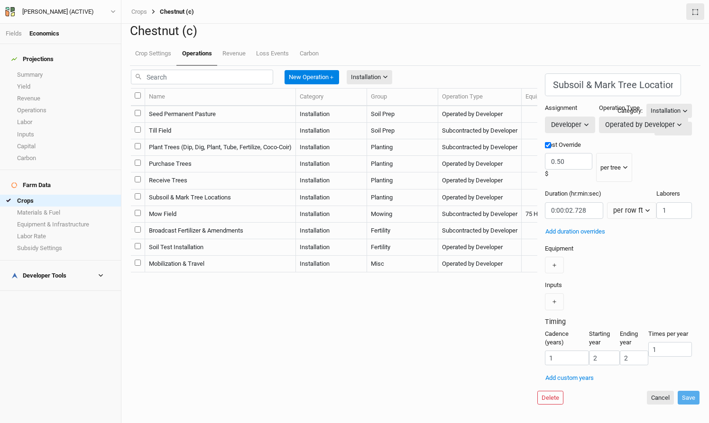
scroll to position [33, 0]
click at [646, 391] on button "Cancel" at bounding box center [659, 398] width 27 height 14
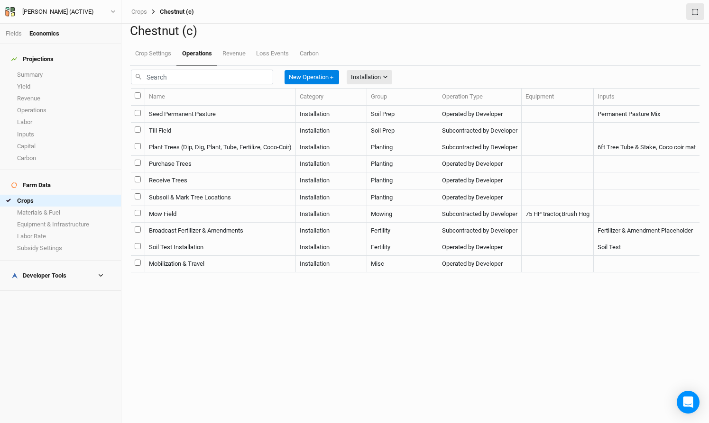
click at [223, 223] on td "Mow Field" at bounding box center [220, 214] width 151 height 17
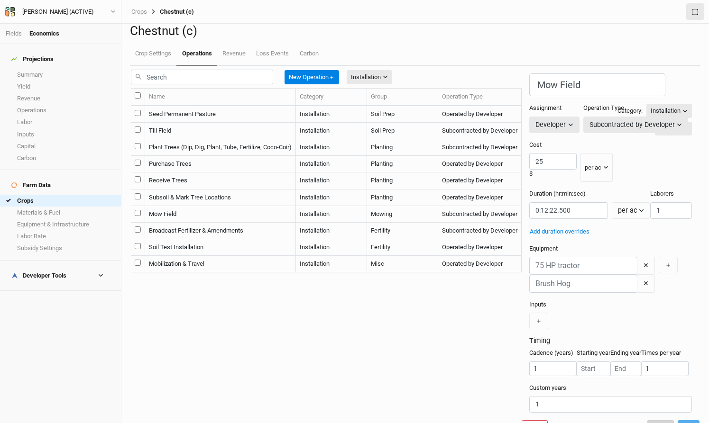
click at [649, 420] on button "Cancel" at bounding box center [659, 427] width 27 height 14
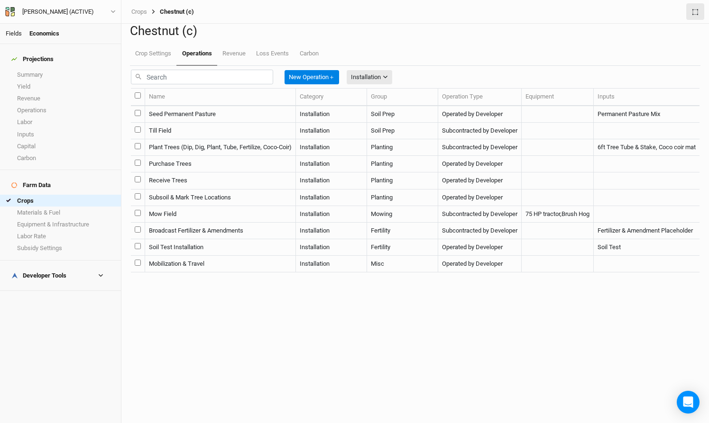
click at [14, 33] on link "Fields" at bounding box center [14, 33] width 16 height 7
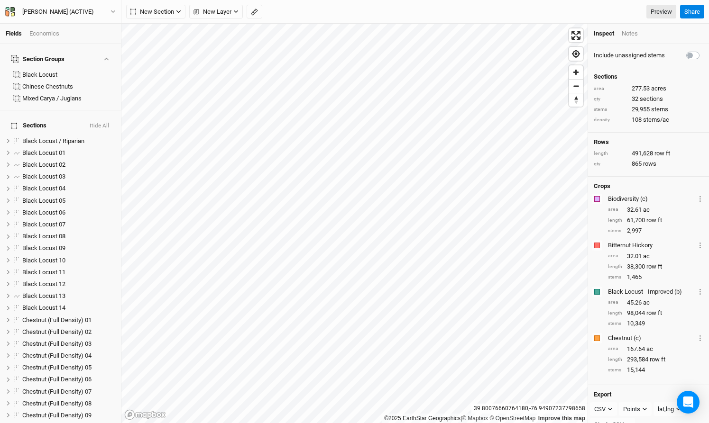
click at [48, 31] on div "Economics" at bounding box center [44, 33] width 30 height 9
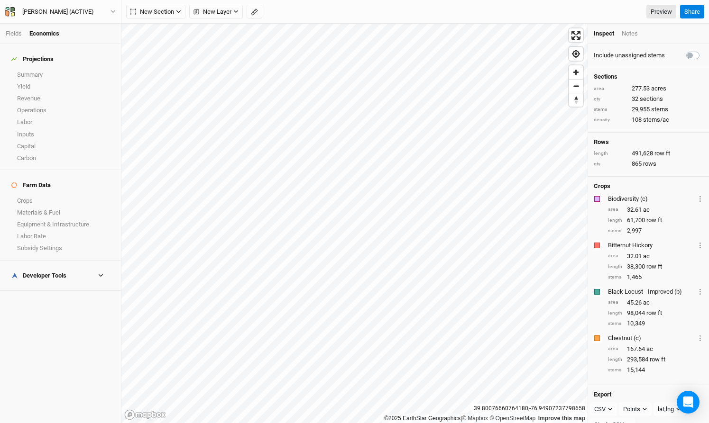
click at [64, 266] on h4 "Developer Tools" at bounding box center [60, 275] width 109 height 19
click at [50, 333] on link "Buffers" at bounding box center [60, 339] width 121 height 12
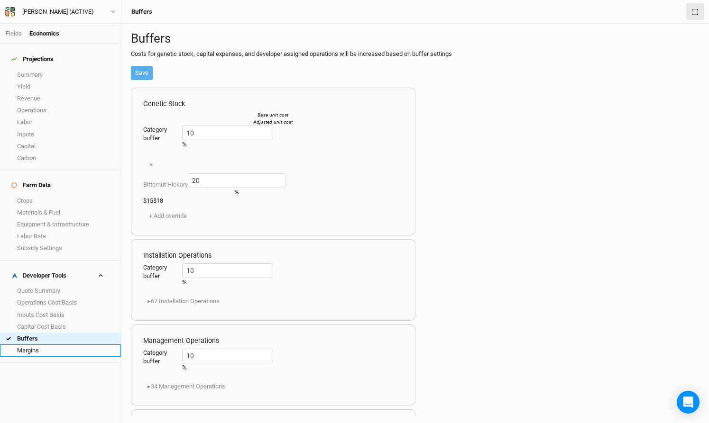
click at [51, 345] on link "Margins" at bounding box center [60, 351] width 121 height 12
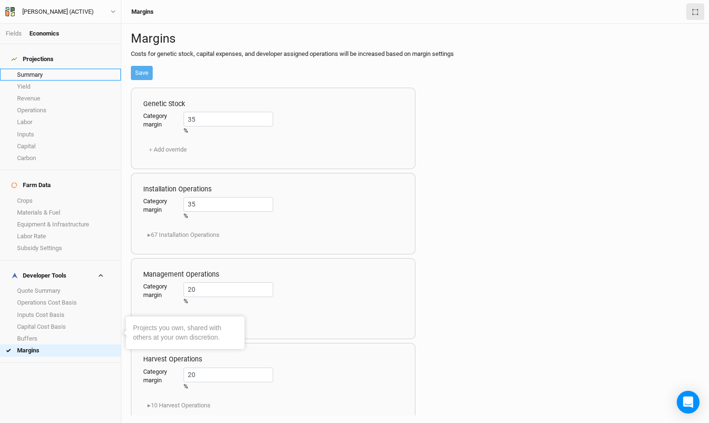
click at [40, 70] on link "Summary" at bounding box center [60, 75] width 121 height 12
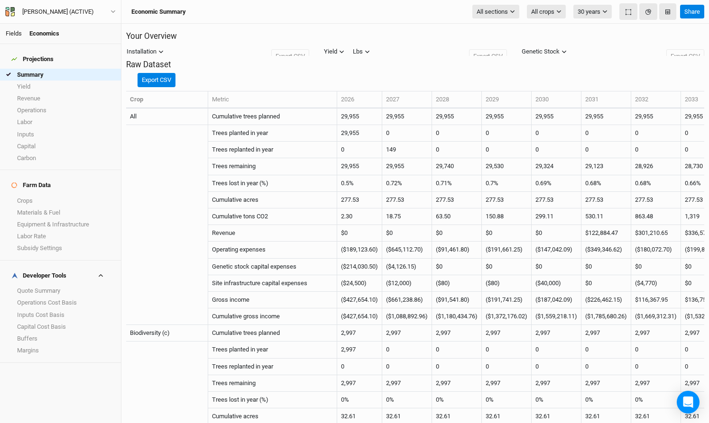
click at [14, 34] on link "Fields" at bounding box center [14, 33] width 16 height 7
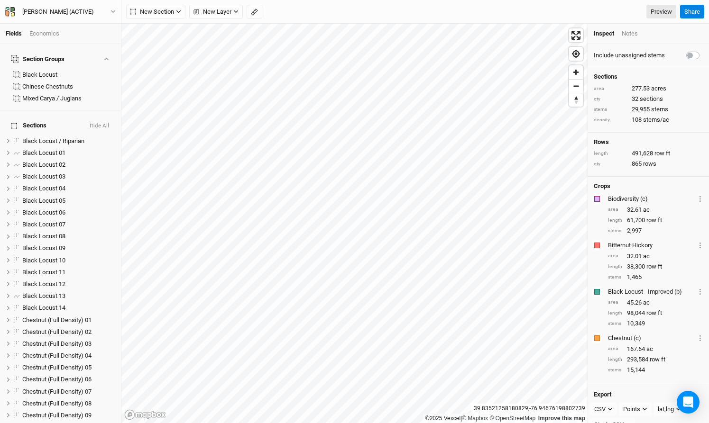
click at [46, 33] on div "Economics" at bounding box center [44, 33] width 30 height 9
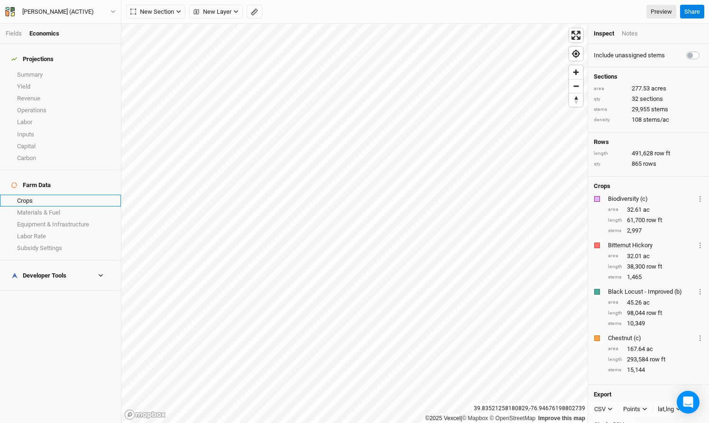
click at [29, 195] on link "Crops" at bounding box center [60, 201] width 121 height 12
